Goal: Task Accomplishment & Management: Use online tool/utility

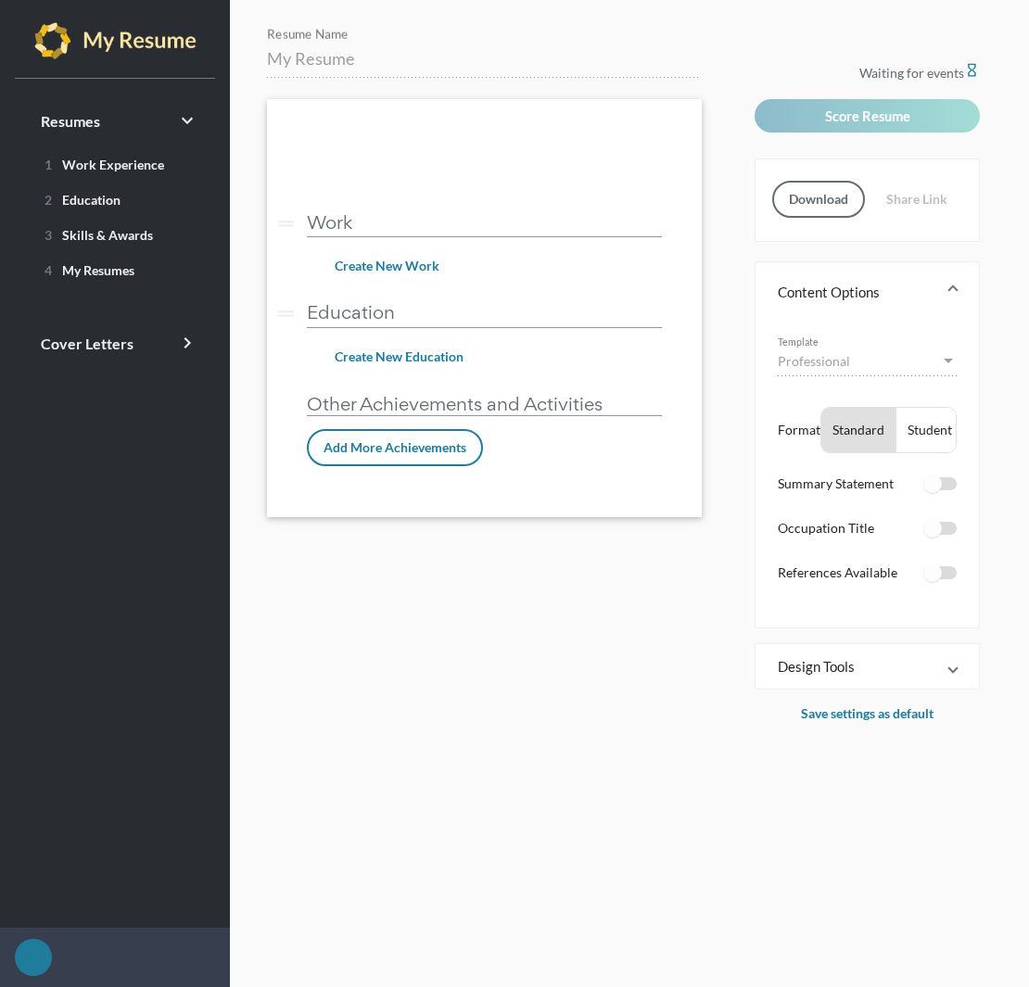
type input "Junior Software Developer - [PERSON_NAME]"
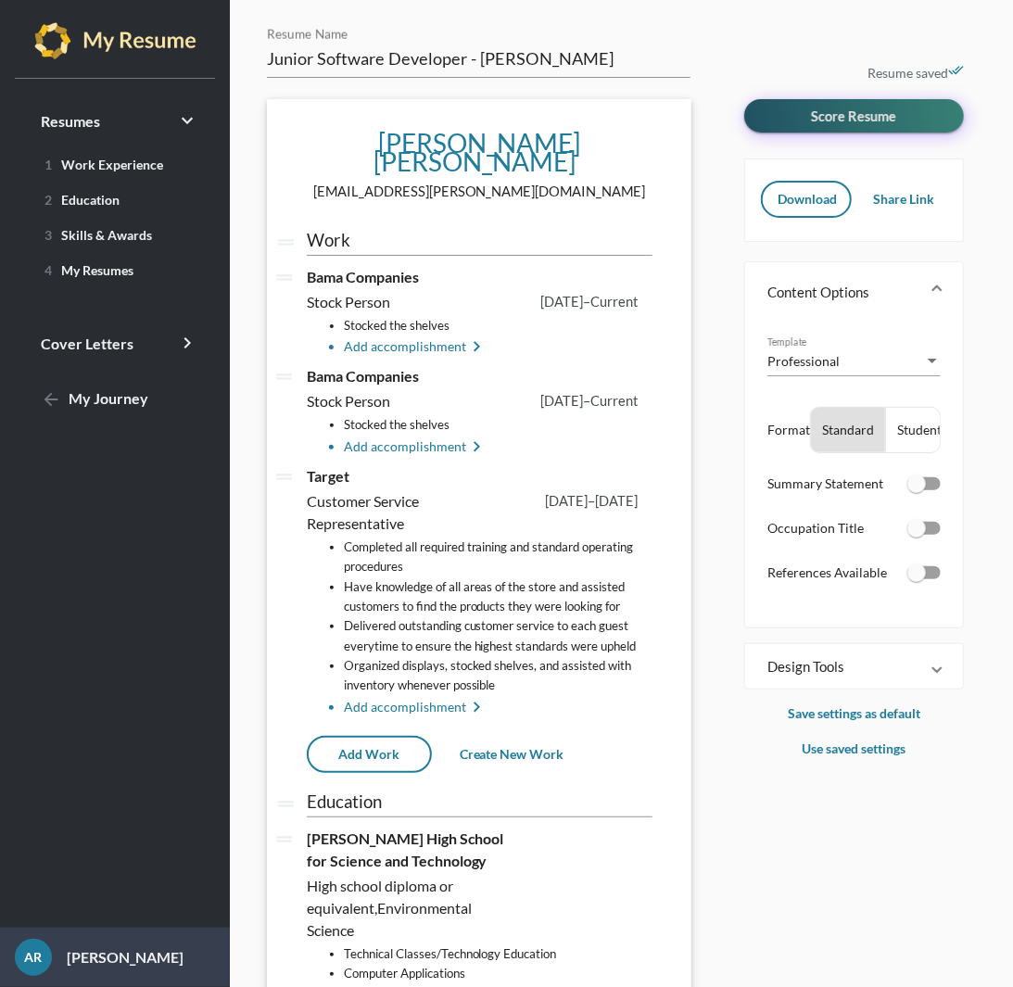
click at [796, 116] on button "Score Resume" at bounding box center [854, 115] width 220 height 33
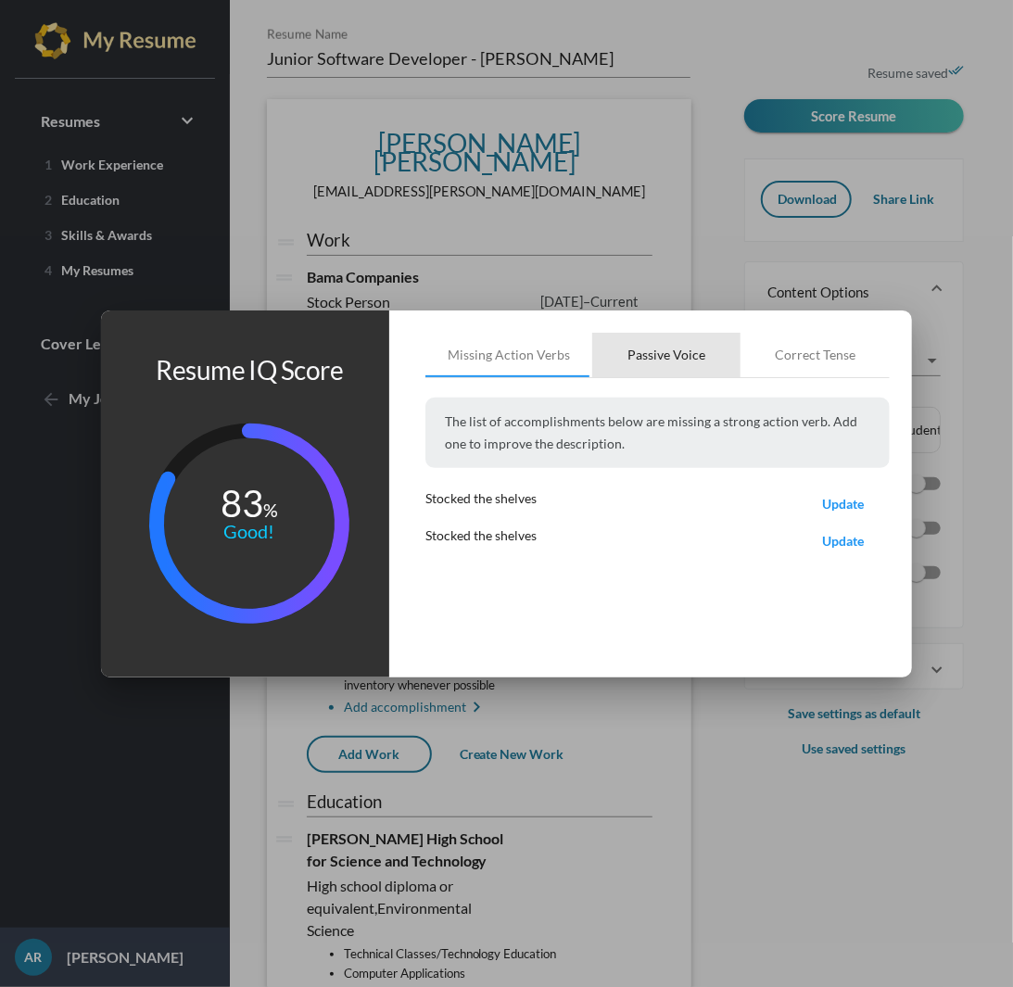
click at [663, 370] on div "Passive Voice" at bounding box center [666, 355] width 148 height 44
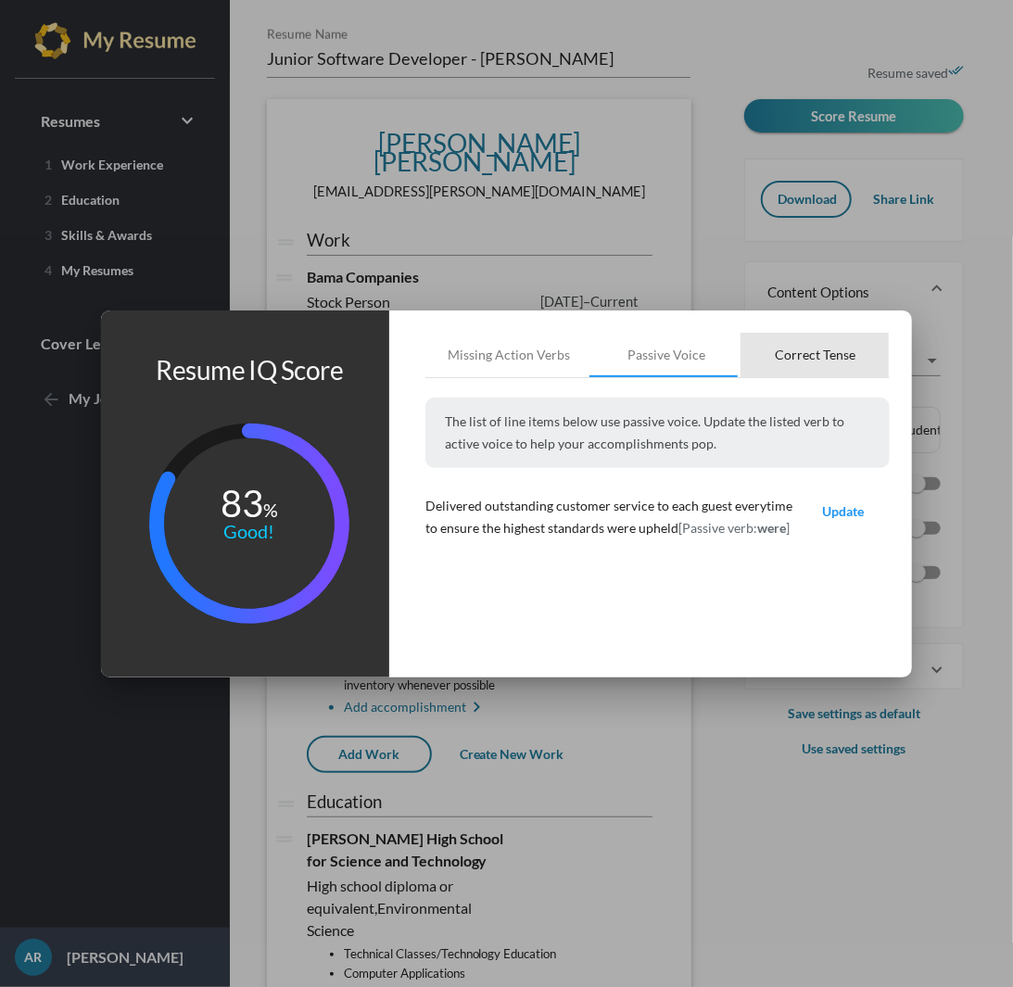
click at [831, 354] on div "Correct Tense" at bounding box center [815, 355] width 81 height 19
click at [849, 501] on button "Update" at bounding box center [843, 511] width 93 height 32
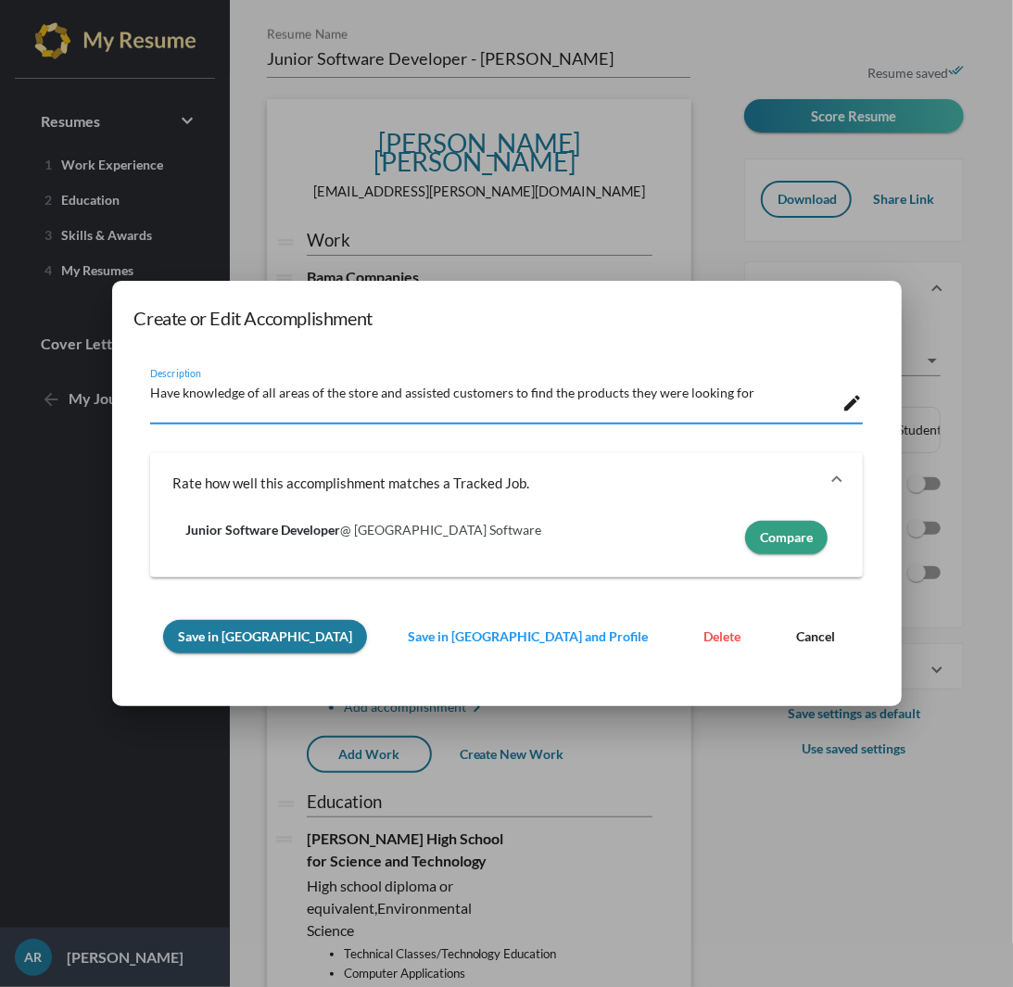
click at [796, 639] on span "Cancel" at bounding box center [815, 636] width 39 height 16
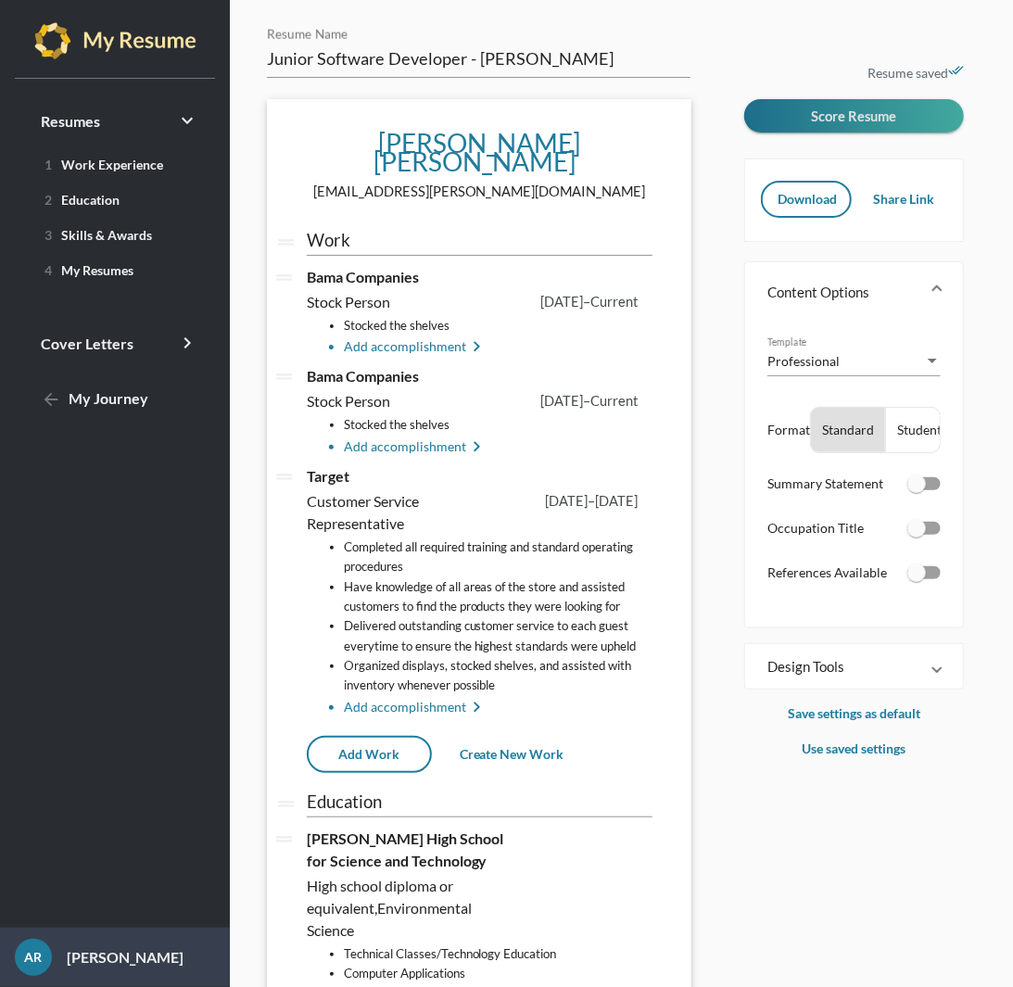
click at [893, 203] on span "Share Link" at bounding box center [903, 199] width 61 height 16
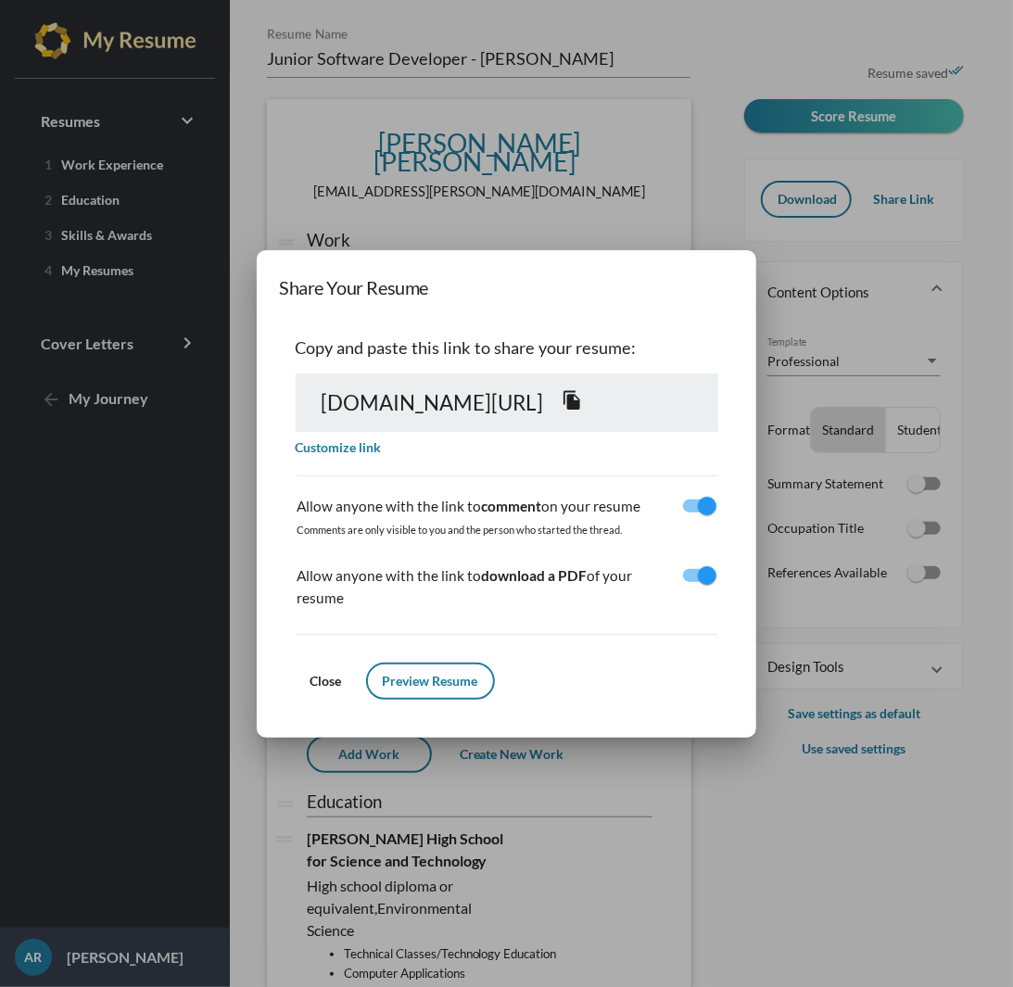
click at [780, 57] on div at bounding box center [506, 493] width 1013 height 987
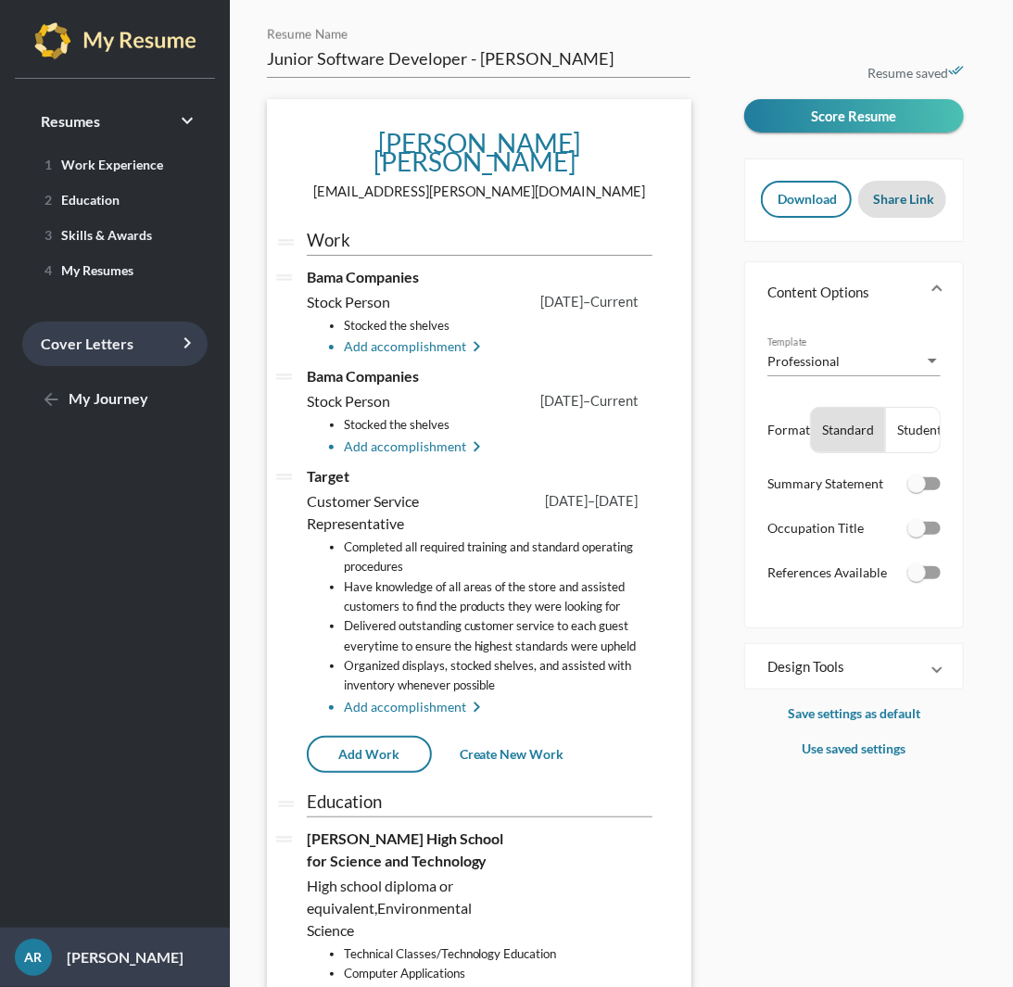
click at [90, 341] on span "Cover Letters keyboard_arrow_right" at bounding box center [87, 344] width 93 height 18
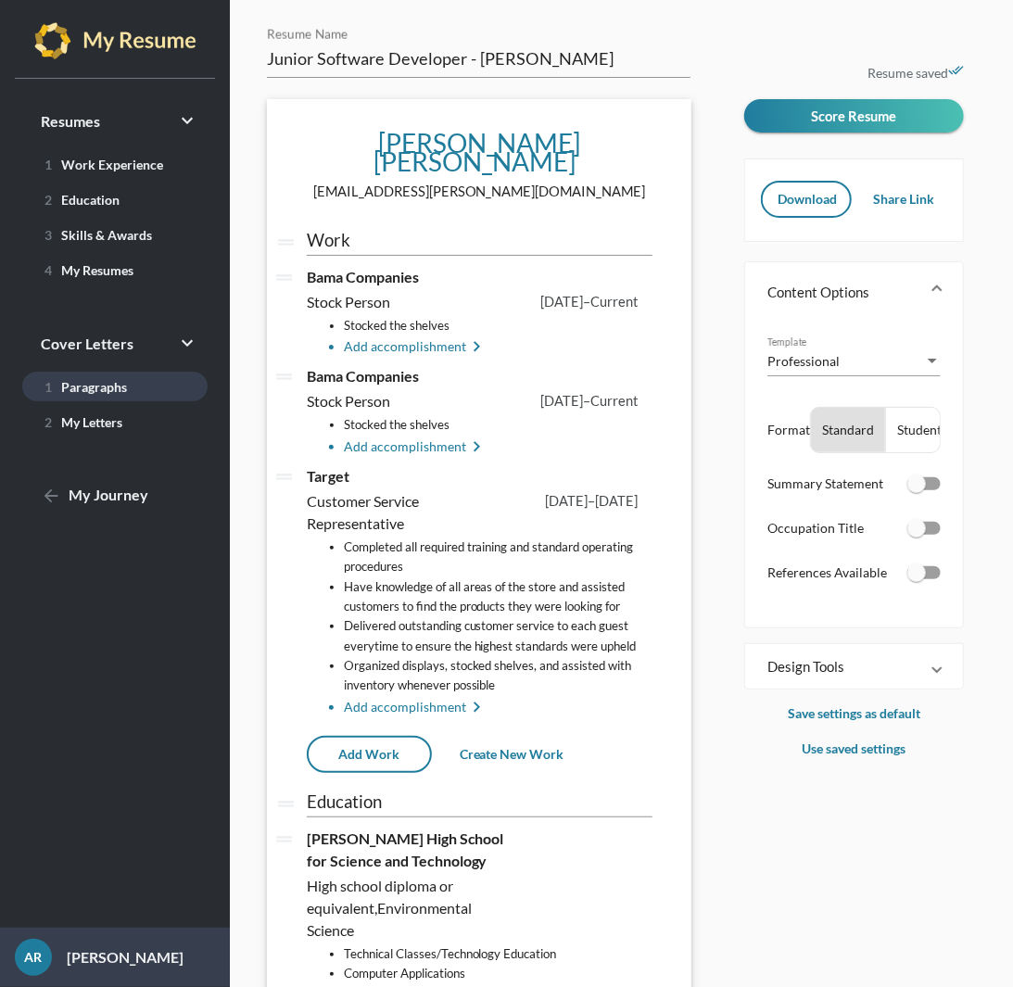
click at [108, 388] on span "1 Paragraphs" at bounding box center [82, 387] width 91 height 16
